Goal: Transaction & Acquisition: Purchase product/service

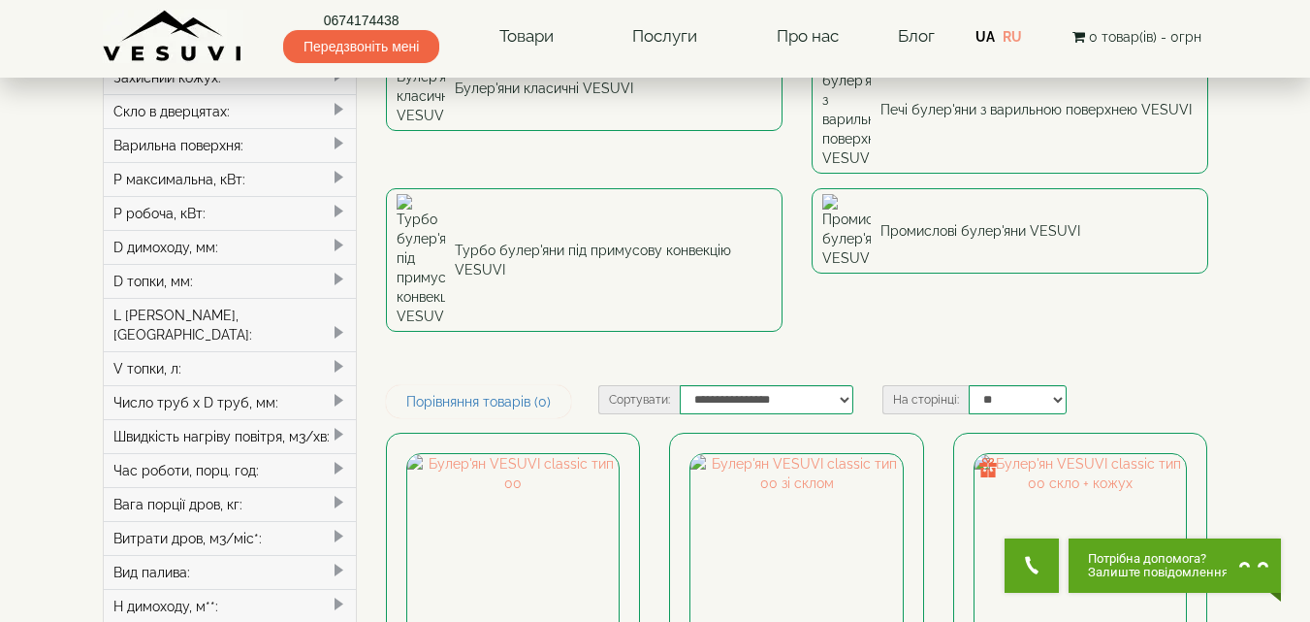
scroll to position [259, 0]
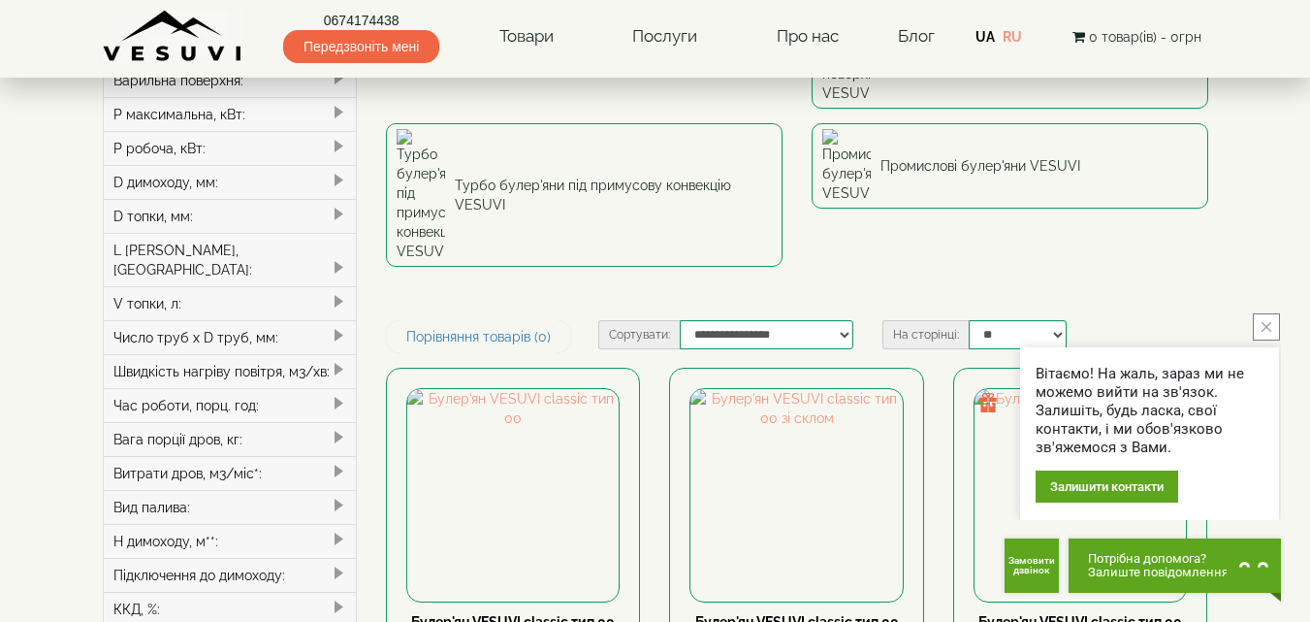
click at [1267, 323] on icon "close button" at bounding box center [1267, 327] width 10 height 10
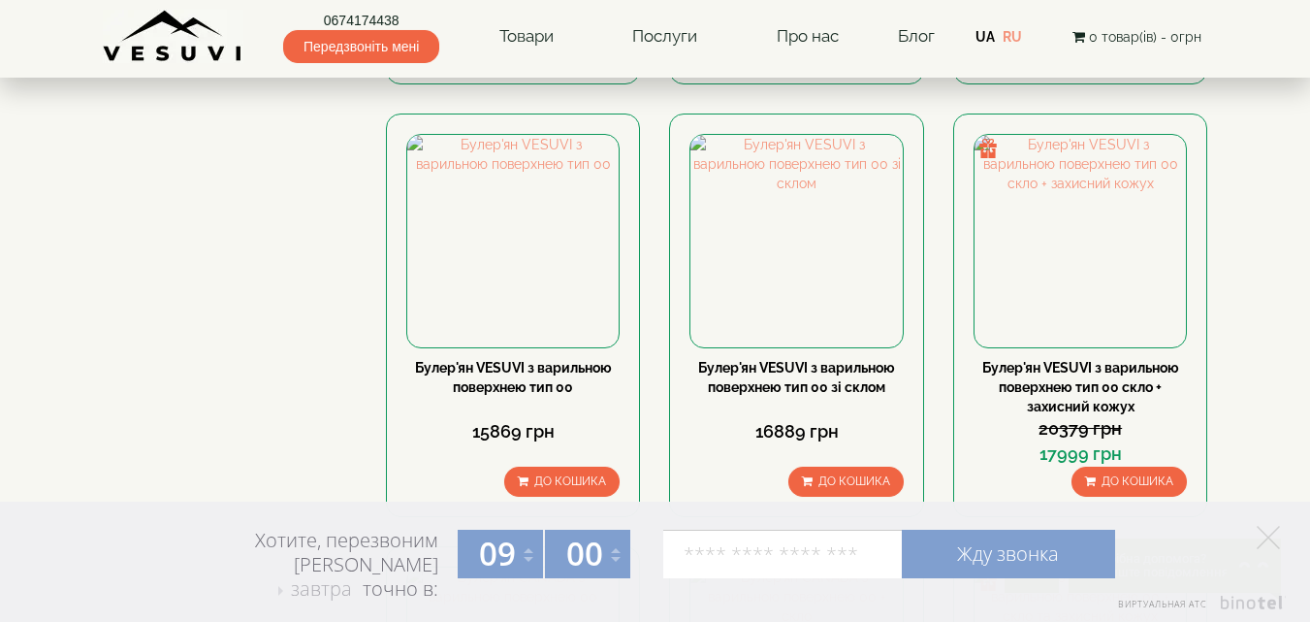
scroll to position [1261, 0]
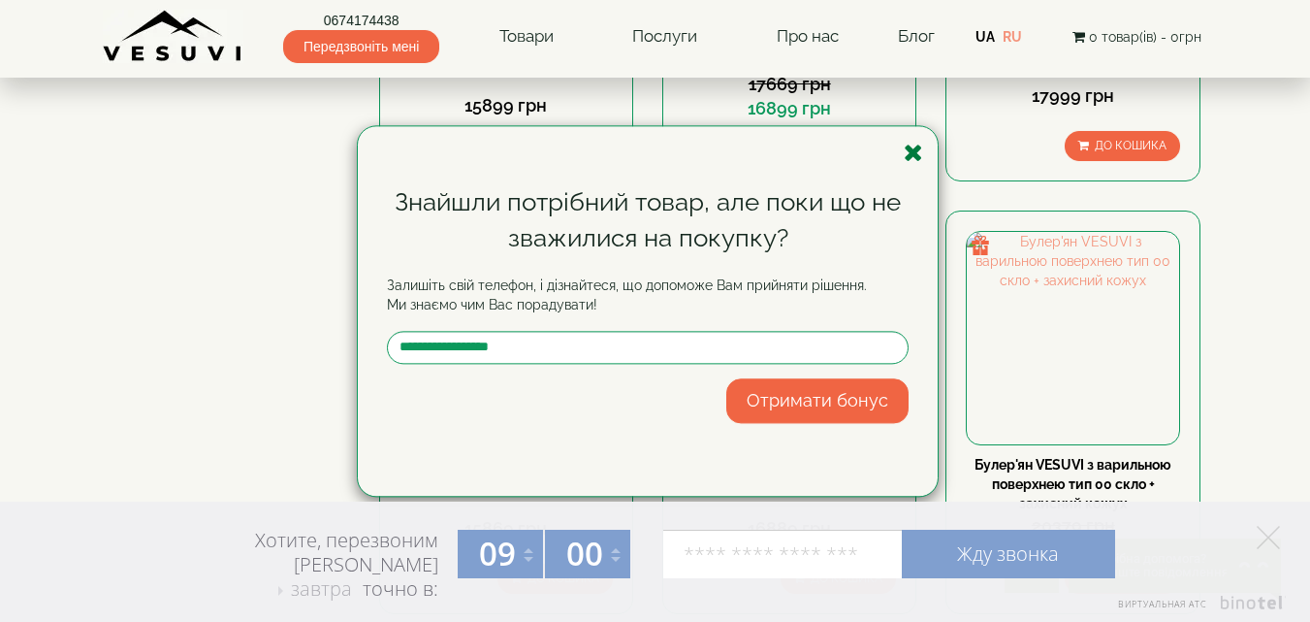
click at [906, 146] on icon "button" at bounding box center [913, 153] width 19 height 24
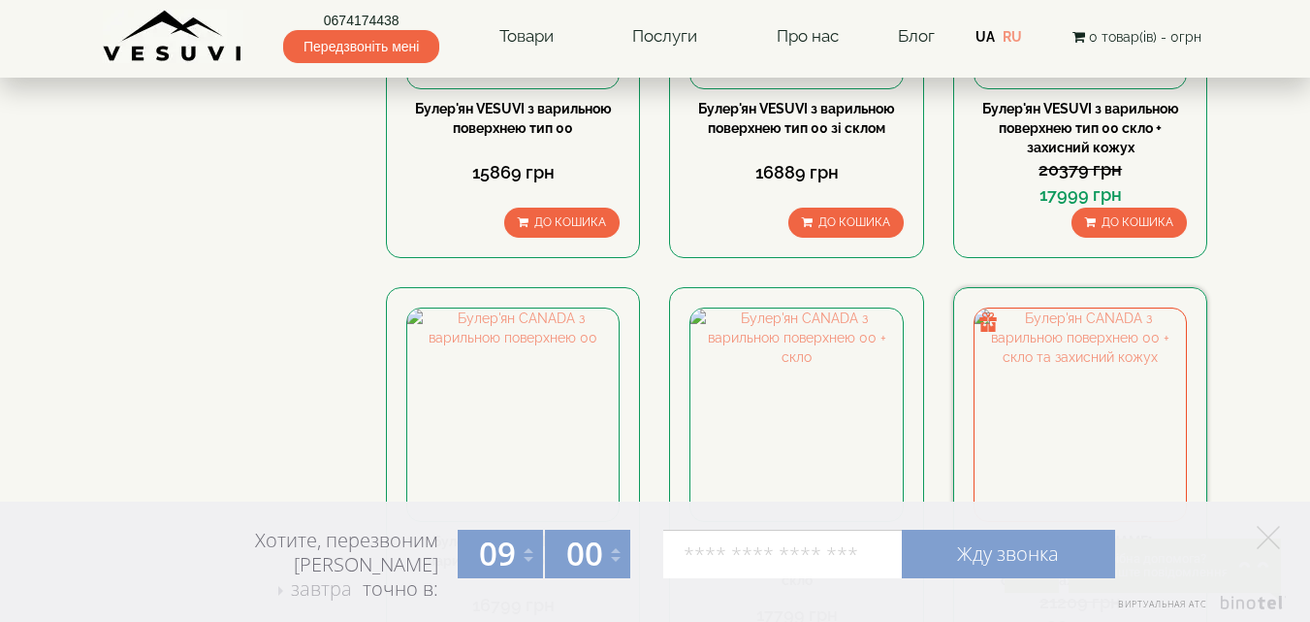
scroll to position [1649, 0]
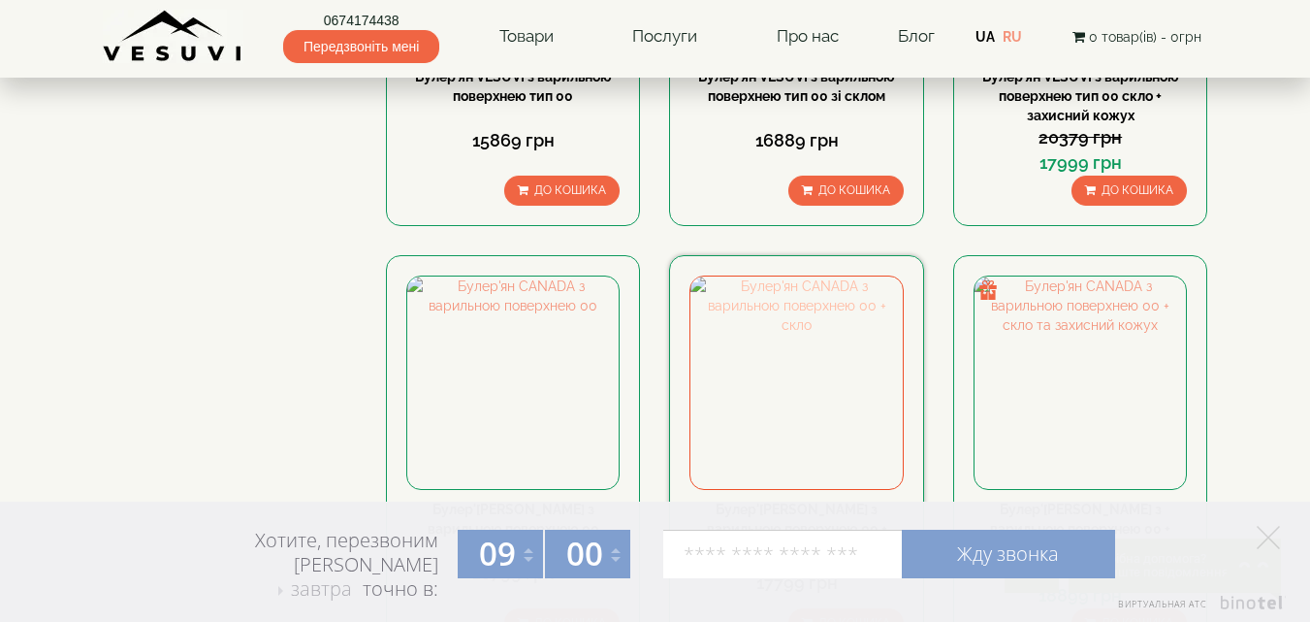
click at [841, 276] on img at bounding box center [796, 381] width 211 height 211
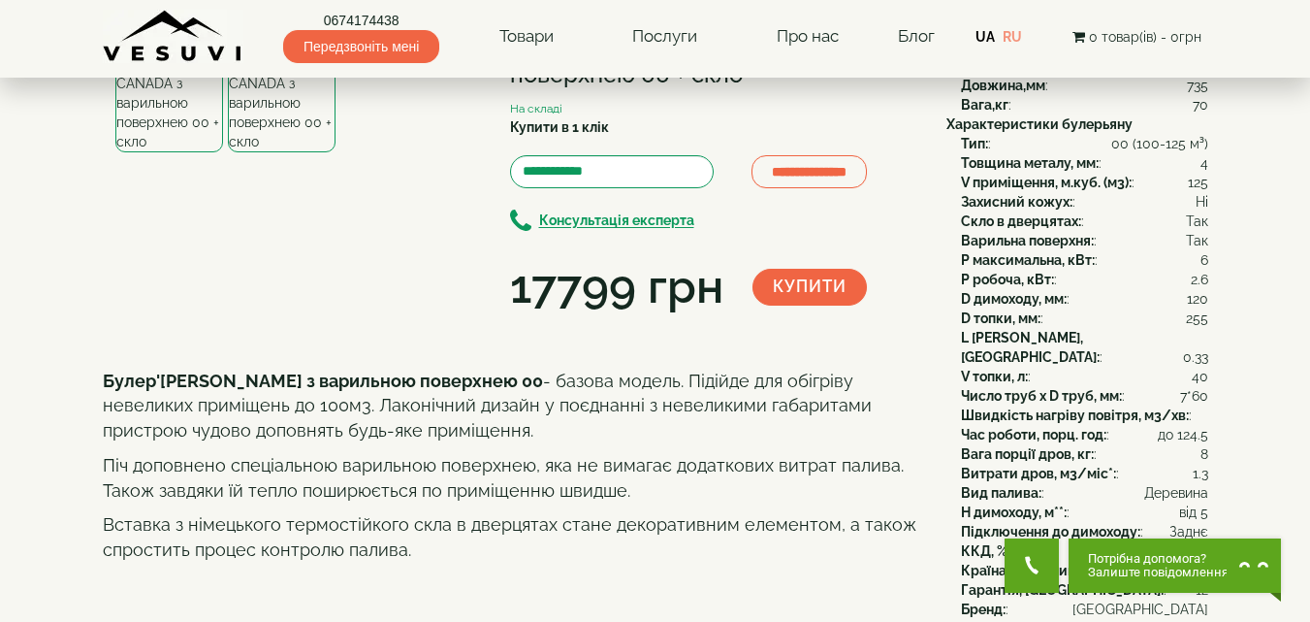
scroll to position [97, 0]
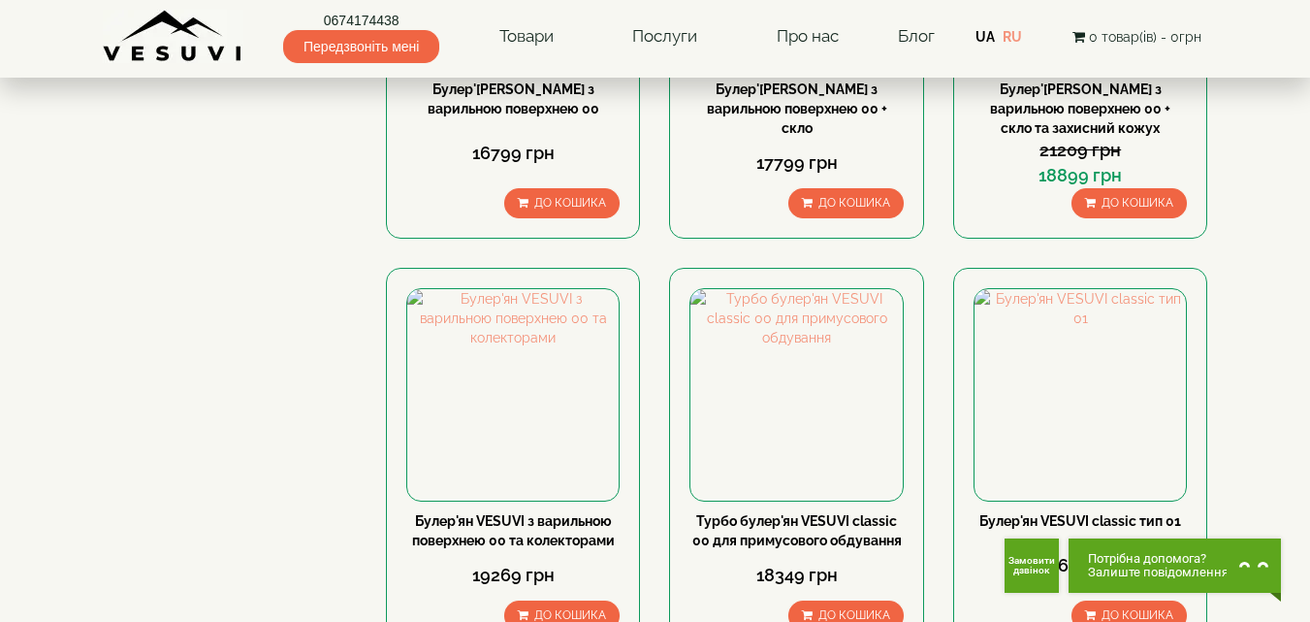
scroll to position [2102, 0]
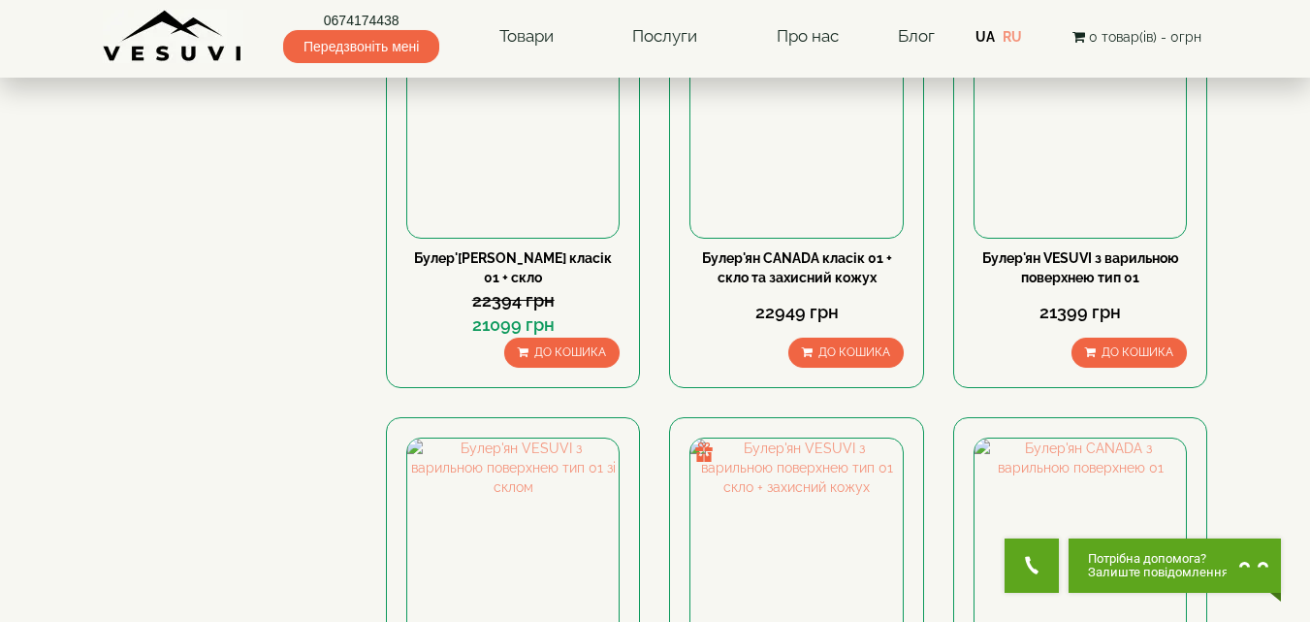
scroll to position [1099, 0]
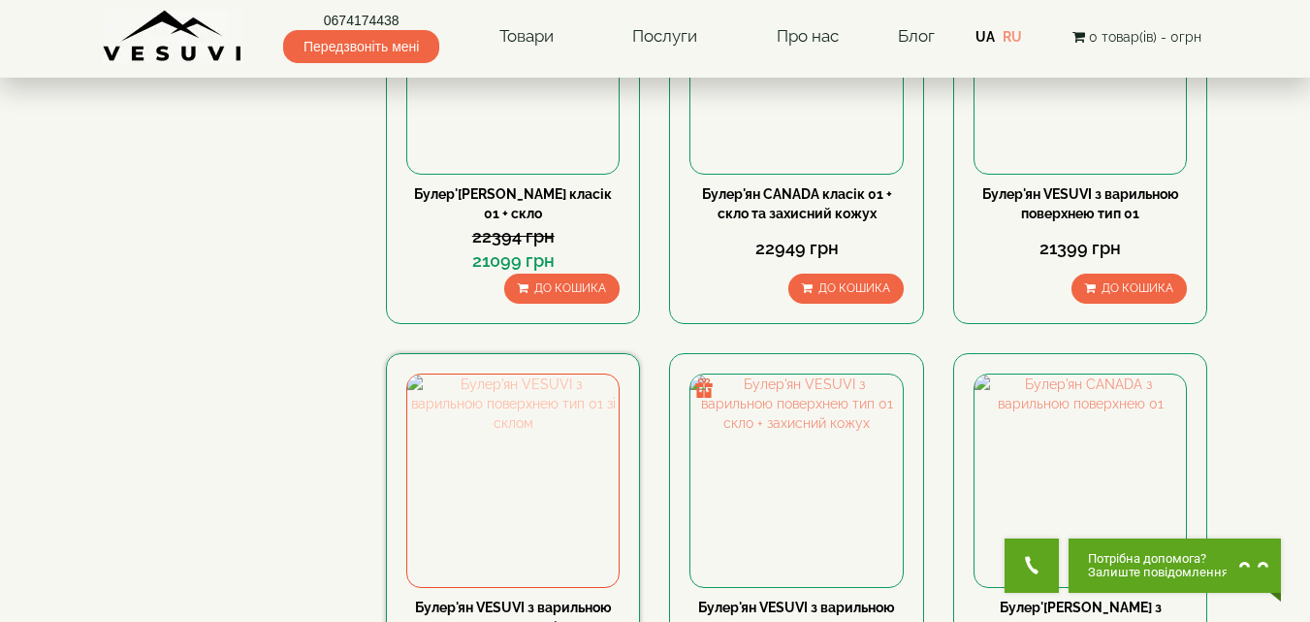
click at [532, 374] on img at bounding box center [512, 479] width 211 height 211
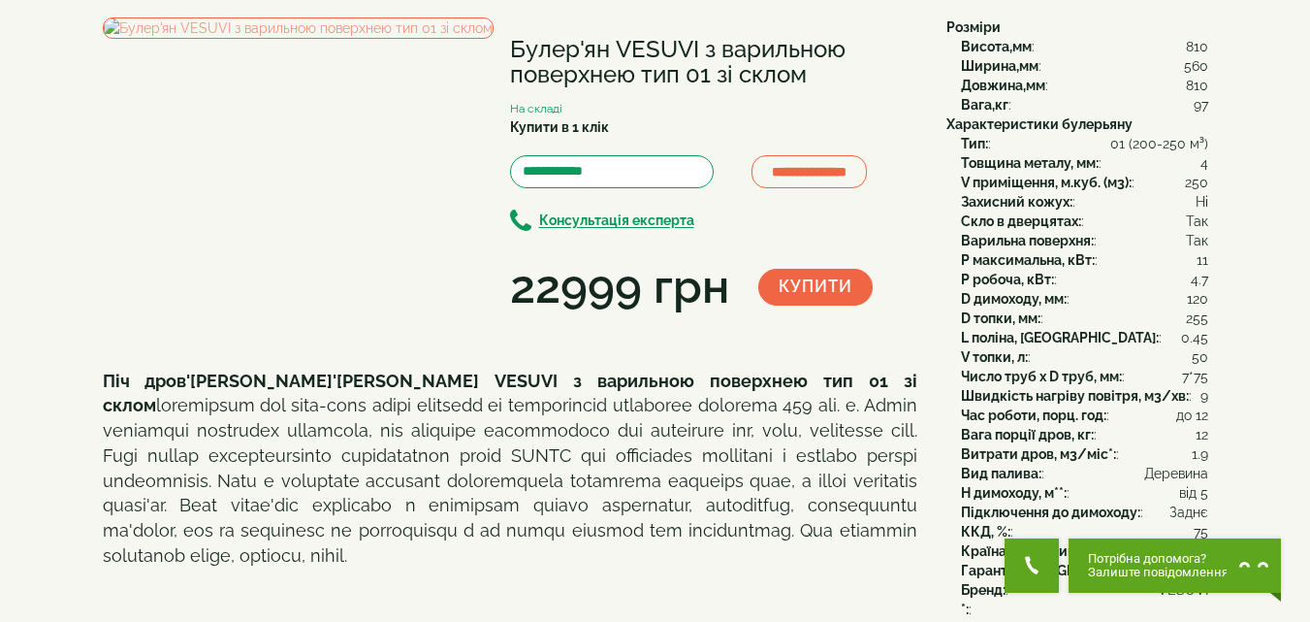
scroll to position [65, 0]
